Goal: Task Accomplishment & Management: Use online tool/utility

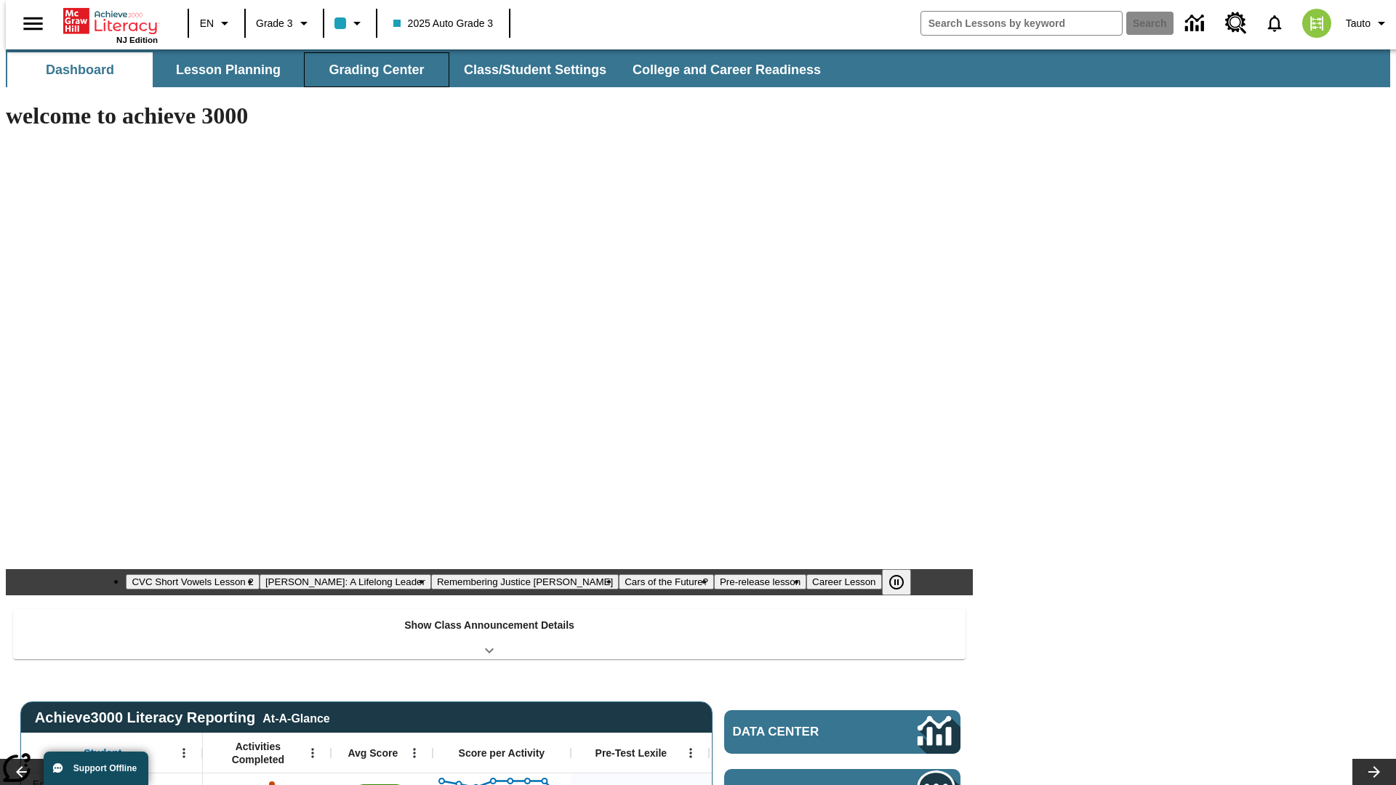
click at [371, 70] on button "Grading Center" at bounding box center [376, 69] width 145 height 35
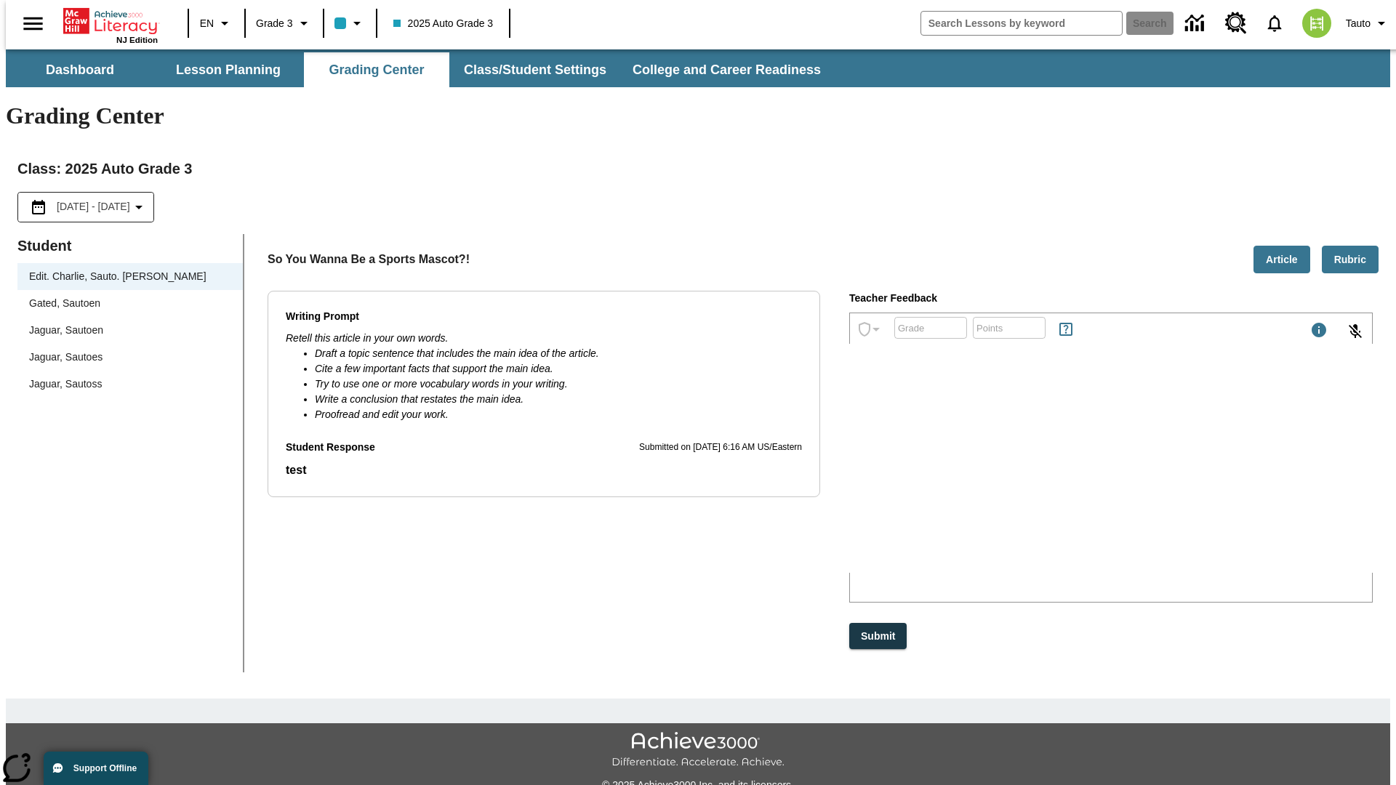
click at [125, 323] on span "Jaguar, Sautoen" at bounding box center [130, 330] width 202 height 15
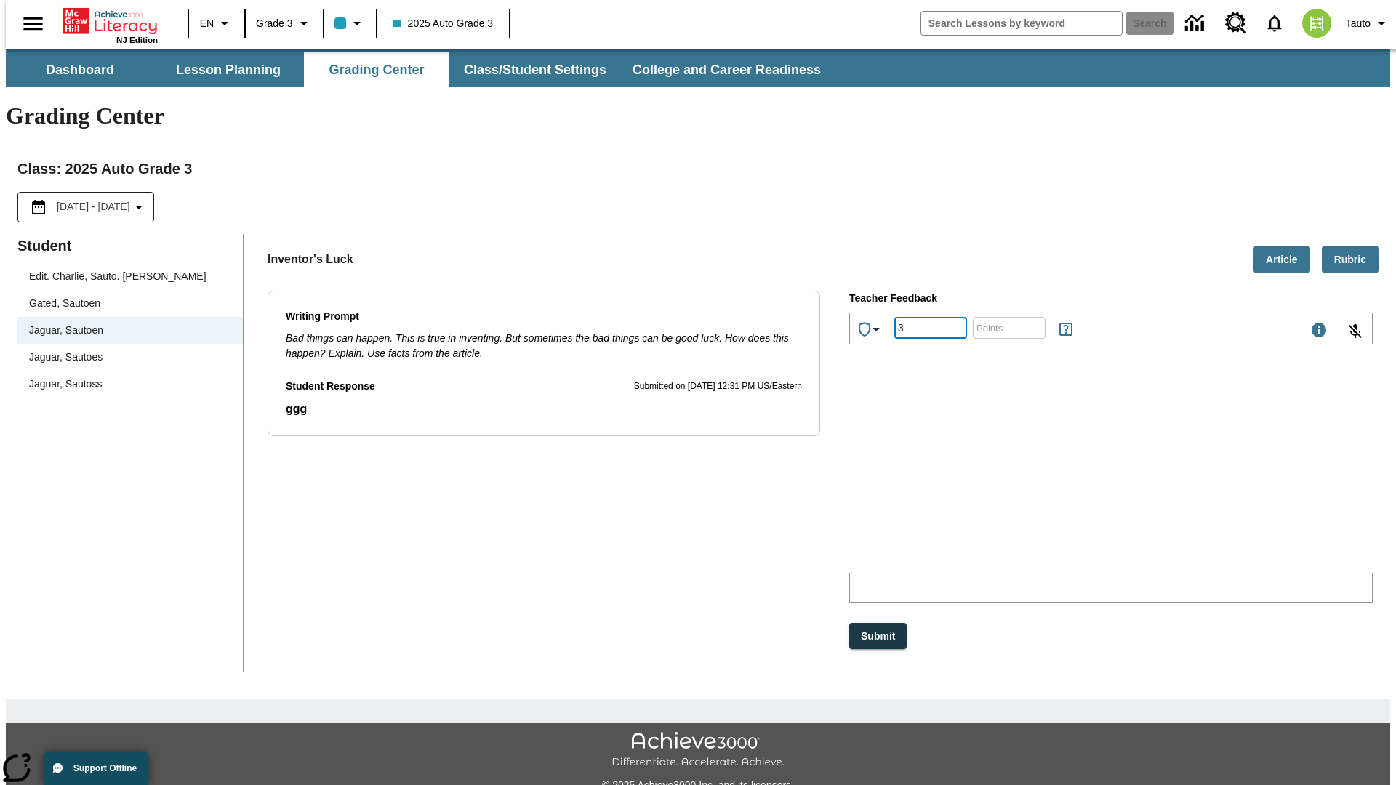
type input "3"
type input "10"
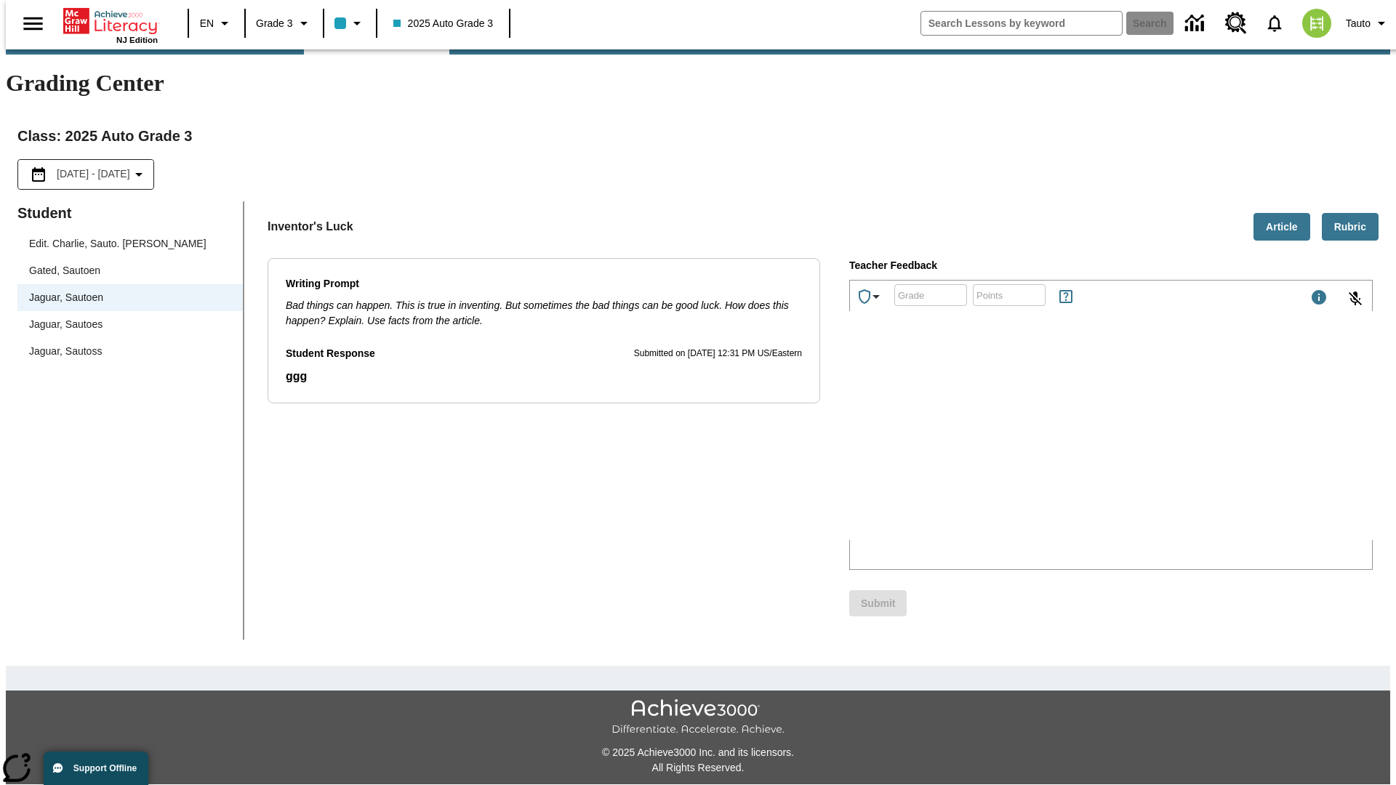
click at [1062, 446] on p "Type your response here." at bounding box center [959, 444] width 207 height 13
